Goal: Task Accomplishment & Management: Use online tool/utility

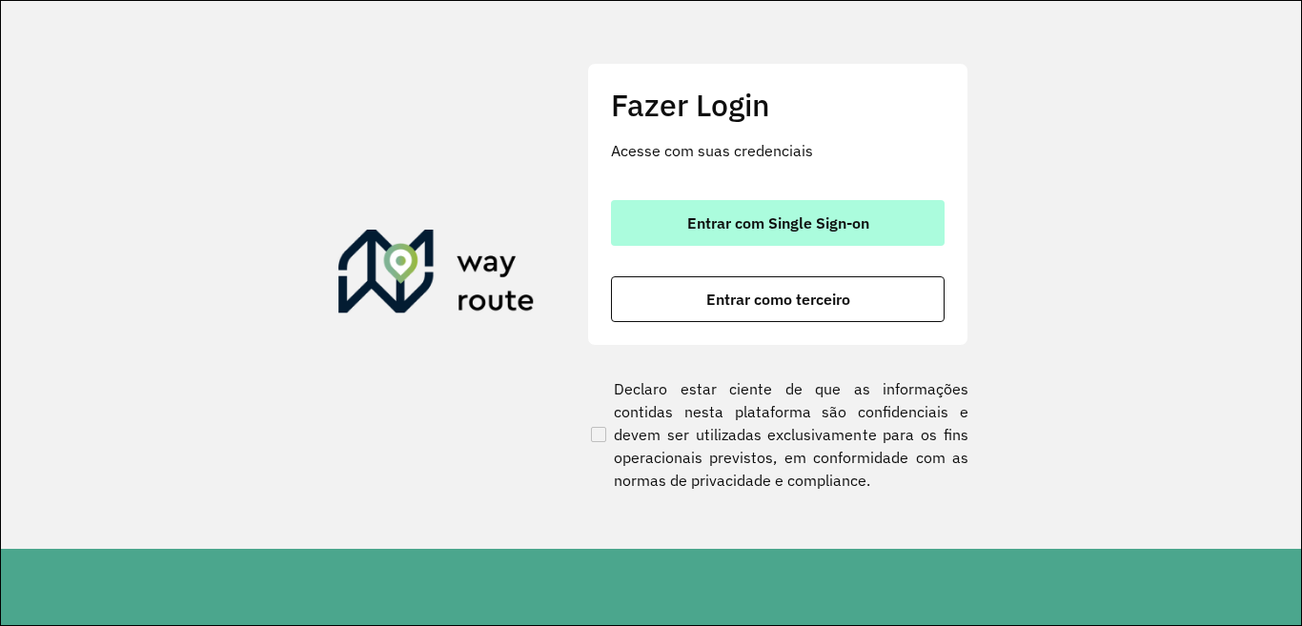
drag, startPoint x: 779, startPoint y: 238, endPoint x: 767, endPoint y: 222, distance: 20.4
click at [779, 238] on button "Entrar com Single Sign-on" at bounding box center [778, 223] width 334 height 46
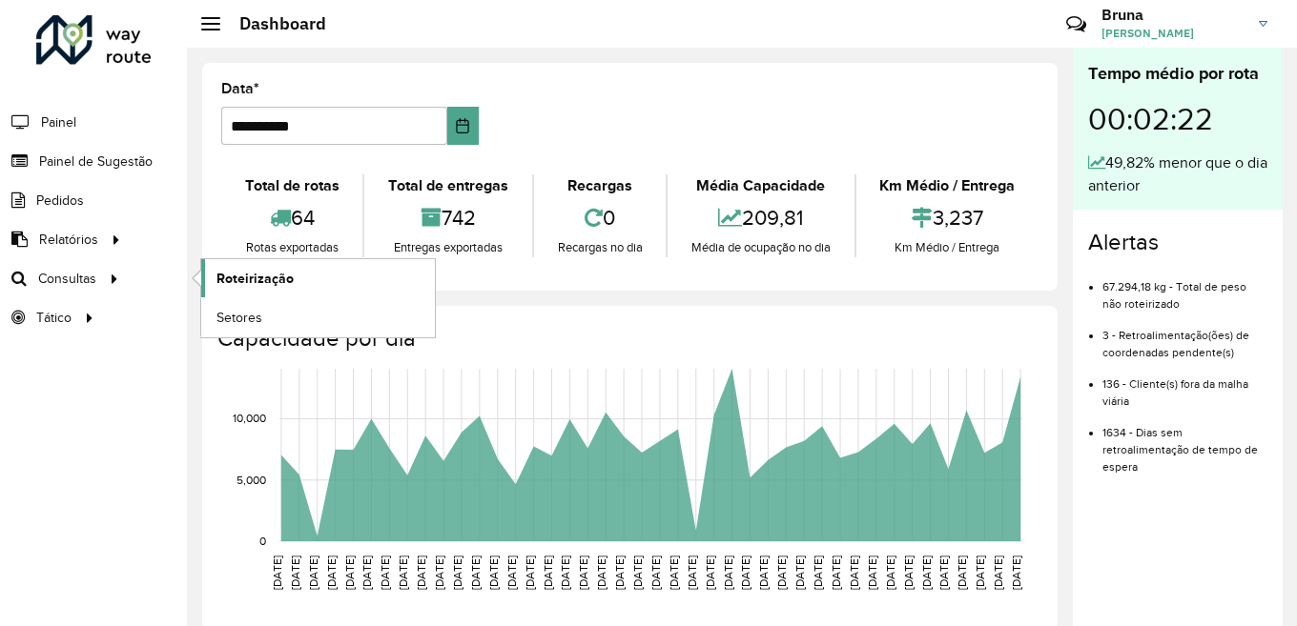
click at [237, 275] on span "Roteirização" at bounding box center [254, 279] width 77 height 20
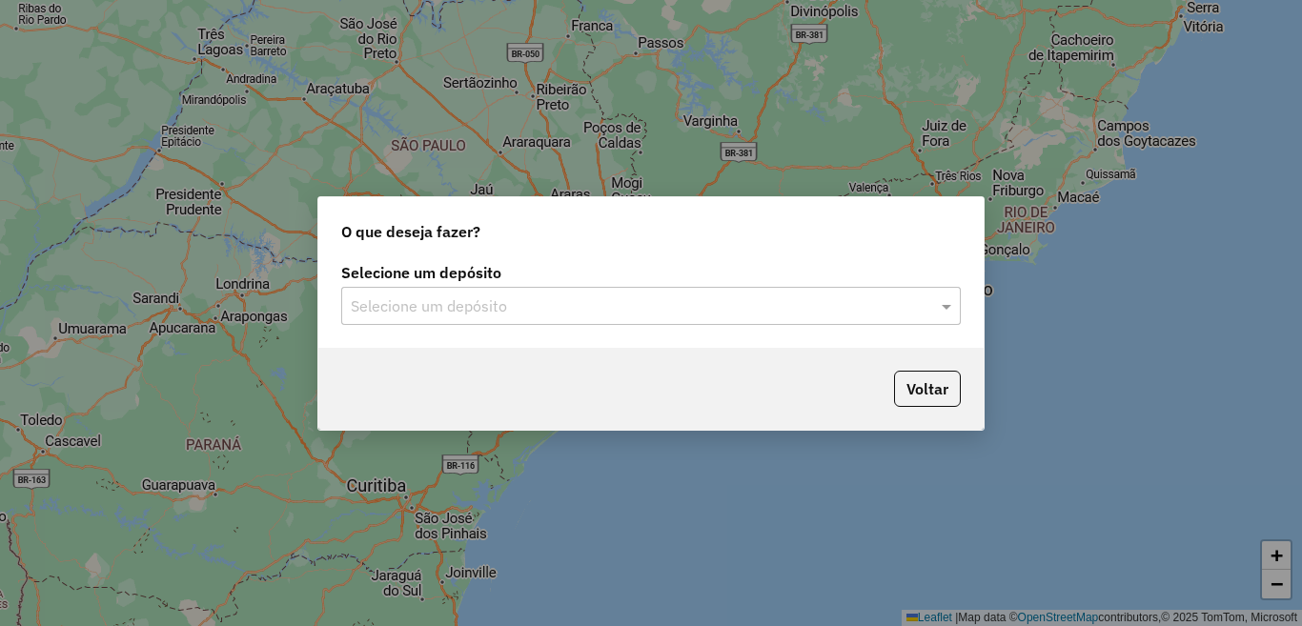
drag, startPoint x: 917, startPoint y: 296, endPoint x: 912, endPoint y: 287, distance: 9.8
click at [912, 288] on div "Selecione um depósito" at bounding box center [651, 306] width 620 height 38
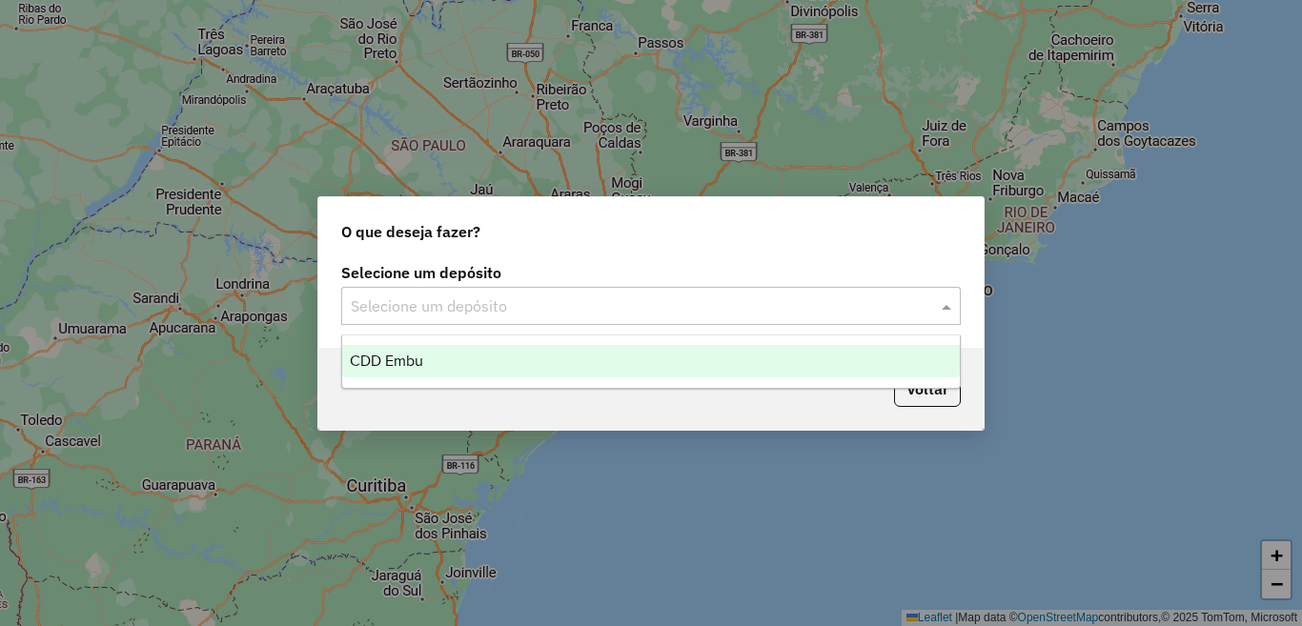
click at [507, 374] on div "CDD Embu" at bounding box center [651, 361] width 618 height 32
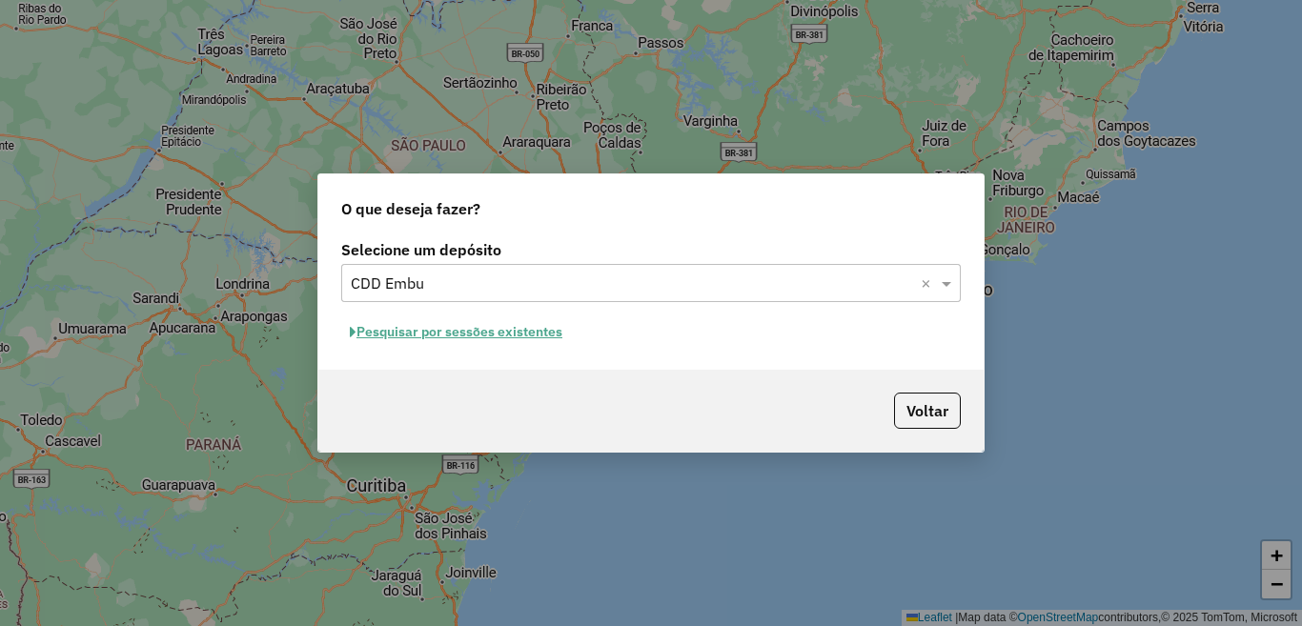
click at [531, 334] on button "Pesquisar por sessões existentes" at bounding box center [456, 332] width 230 height 30
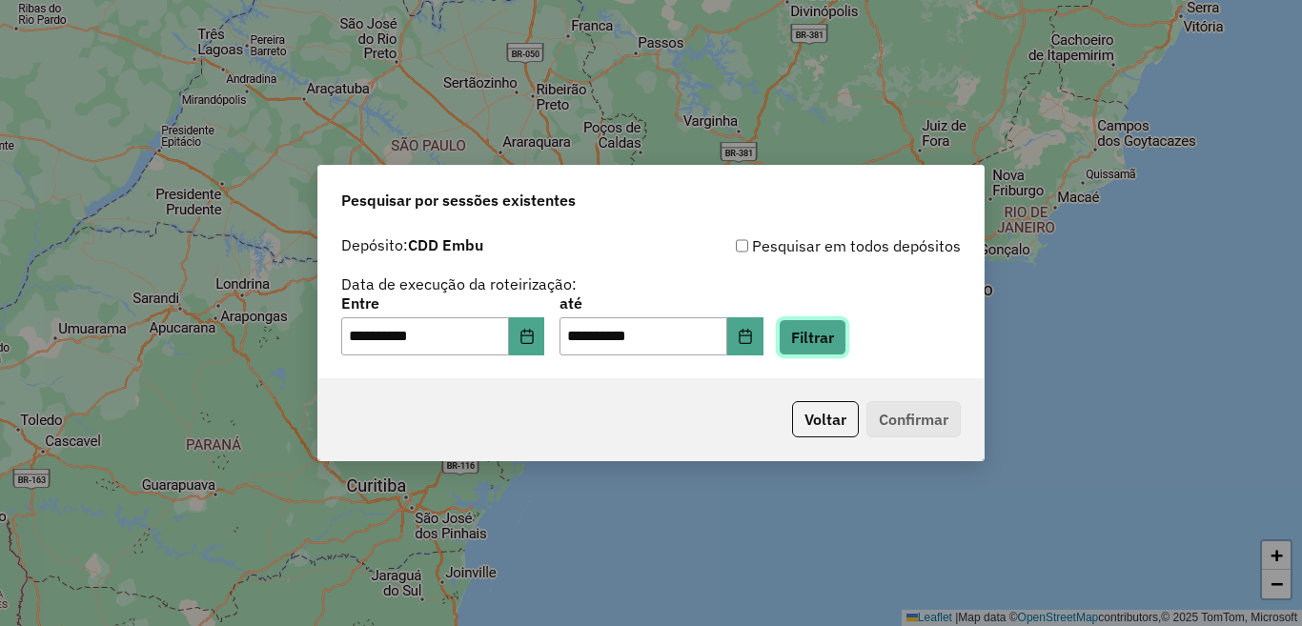
click at [847, 335] on button "Filtrar" at bounding box center [813, 337] width 68 height 36
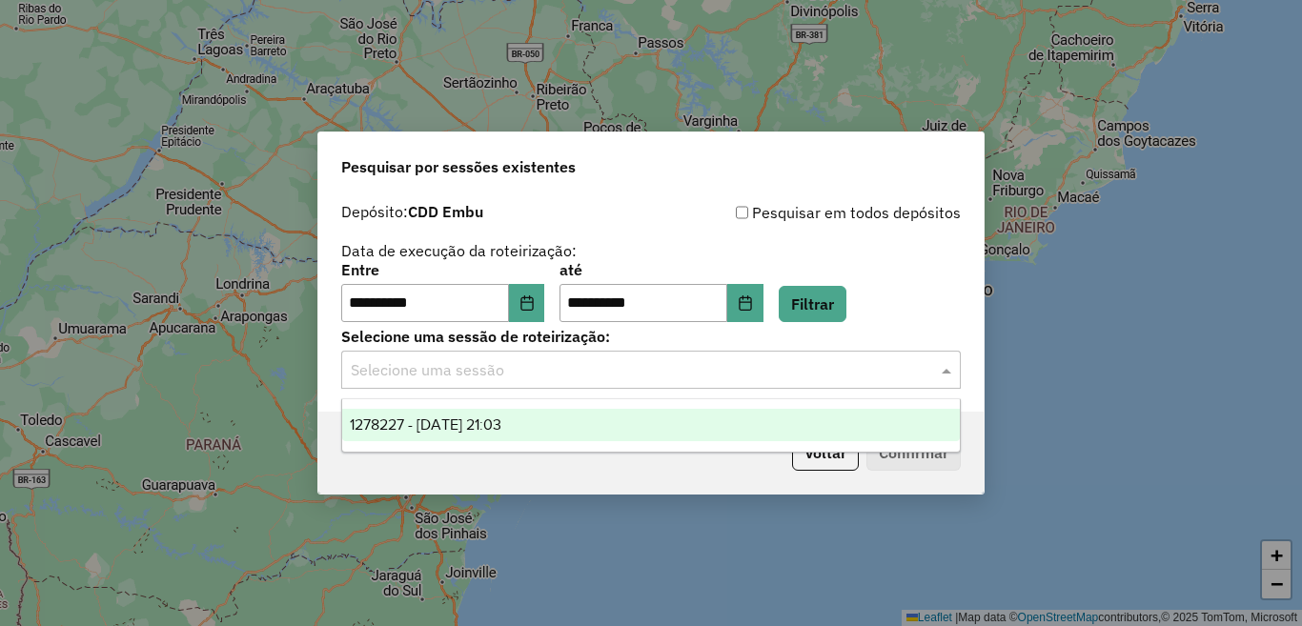
click at [719, 363] on input "text" at bounding box center [632, 370] width 563 height 23
click at [612, 422] on div "1278227 - 18/09/2025 21:03" at bounding box center [651, 425] width 618 height 32
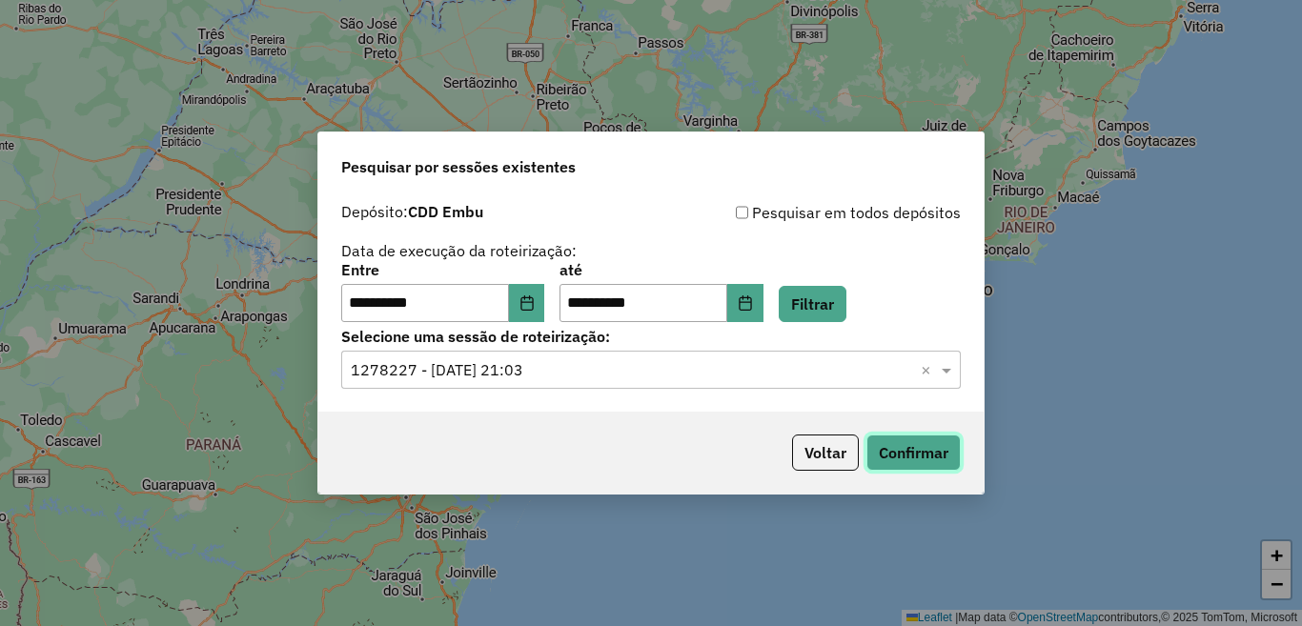
click at [891, 450] on button "Confirmar" at bounding box center [914, 453] width 94 height 36
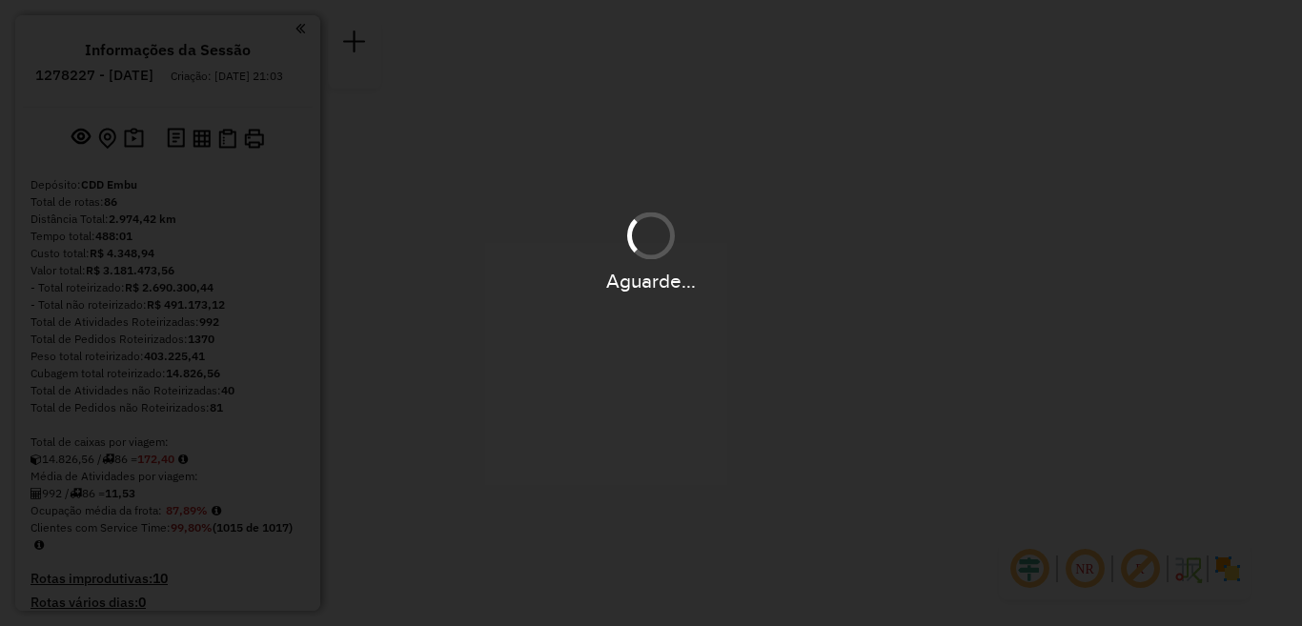
click at [650, 412] on button "OK" at bounding box center [651, 401] width 56 height 44
